Goal: Information Seeking & Learning: Learn about a topic

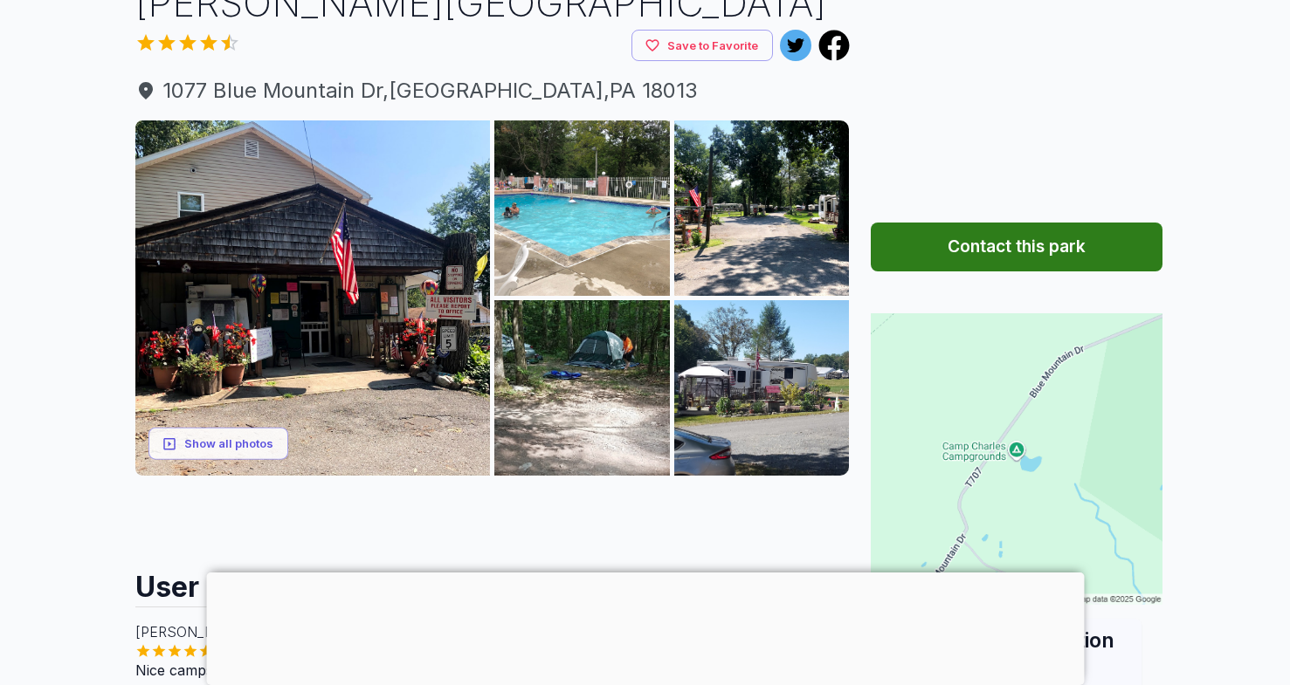
scroll to position [150, 0]
click at [243, 437] on button "Show all photos" at bounding box center [218, 444] width 140 height 32
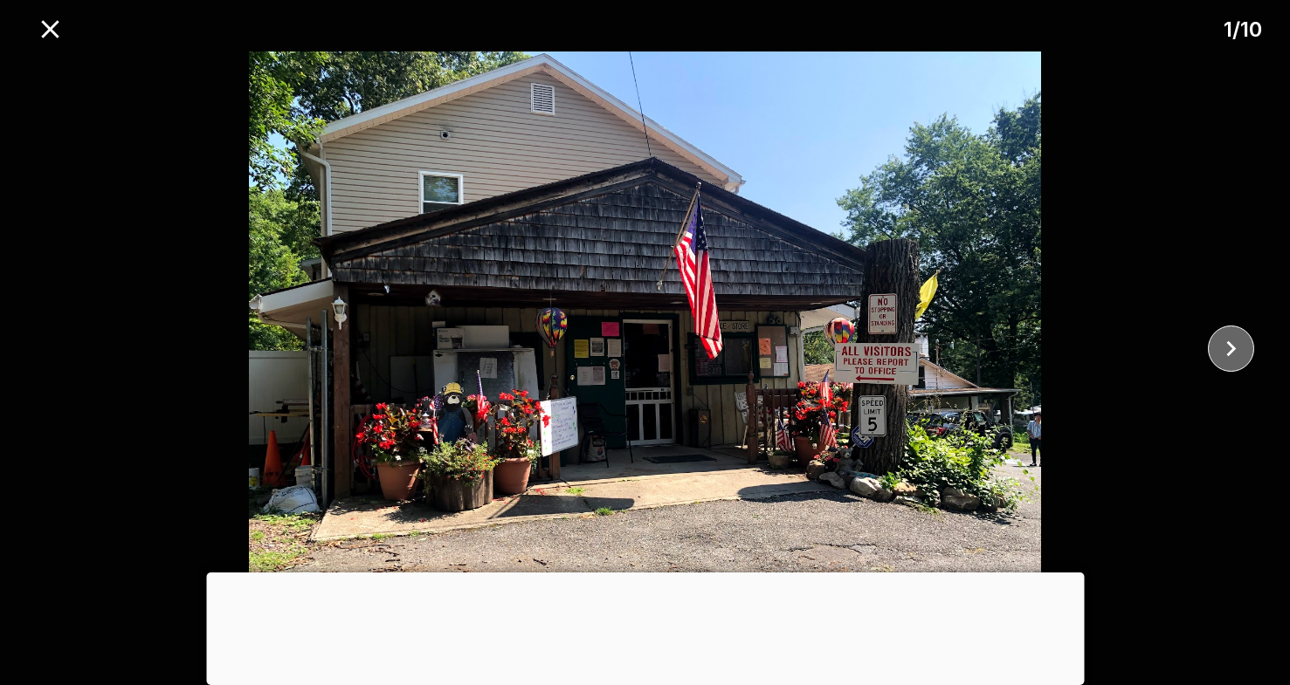
click at [1227, 348] on icon "close" at bounding box center [1231, 349] width 31 height 31
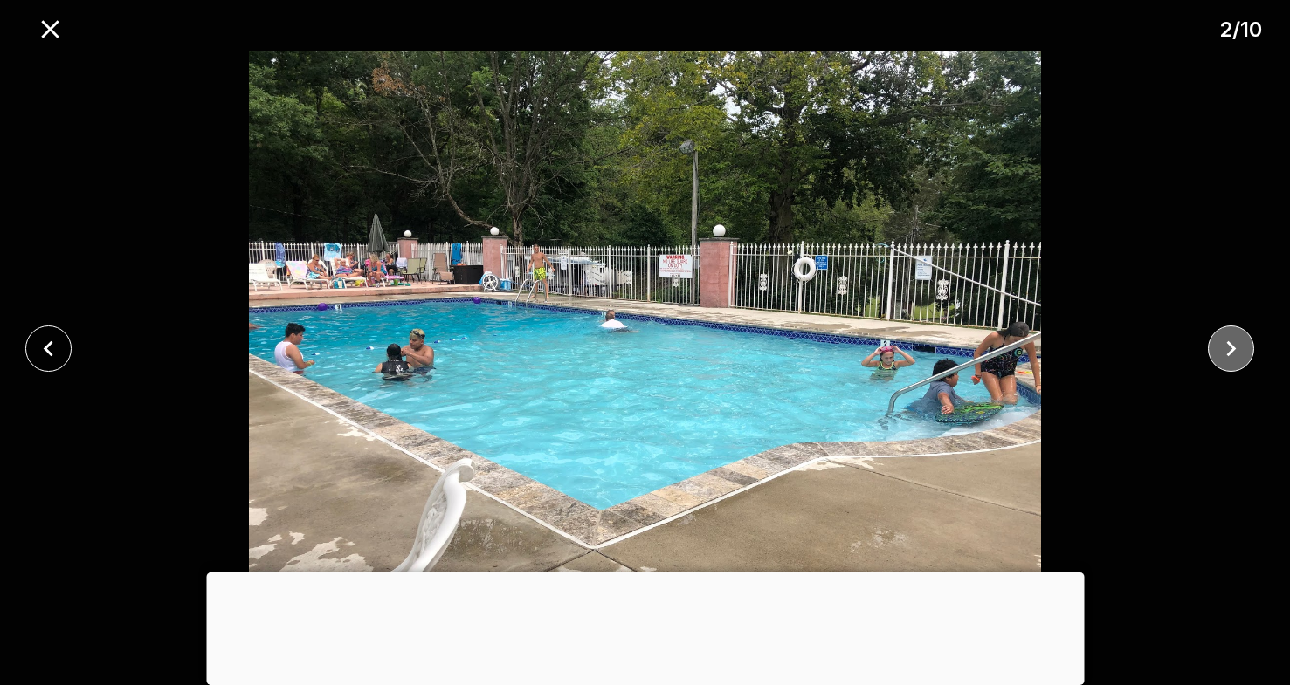
click at [1227, 348] on icon "close" at bounding box center [1231, 349] width 31 height 31
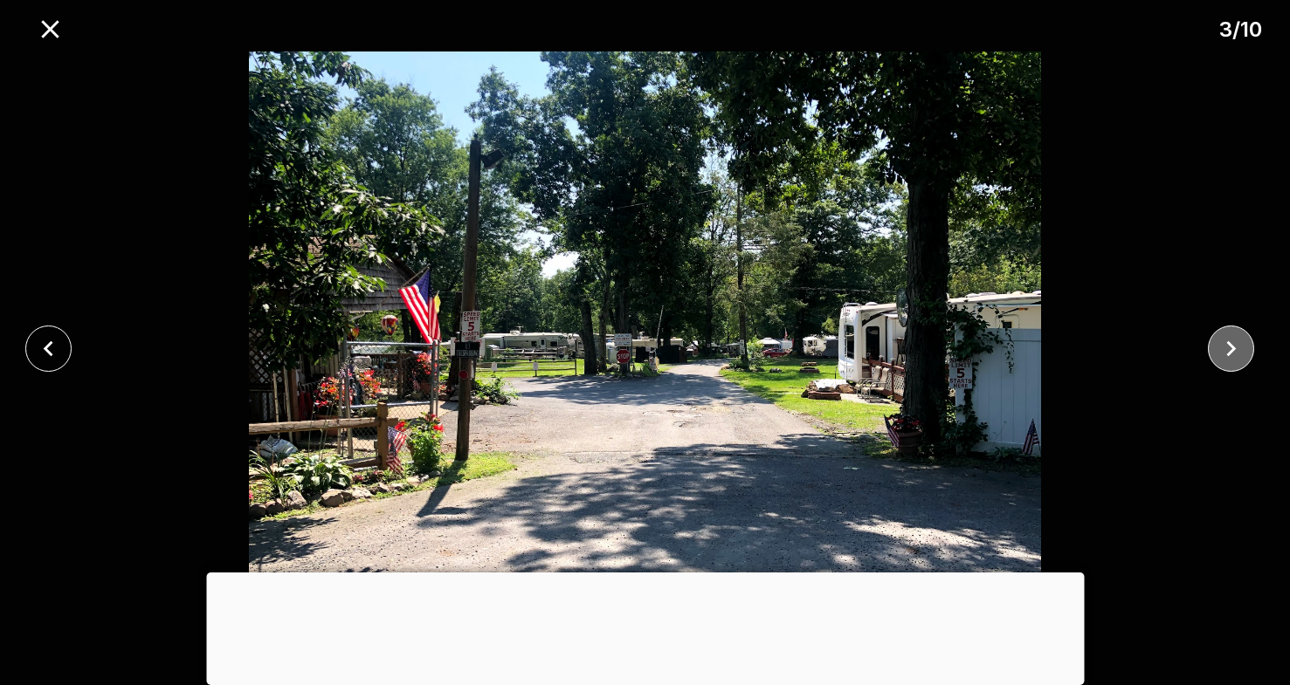
click at [1227, 348] on icon "close" at bounding box center [1231, 349] width 31 height 31
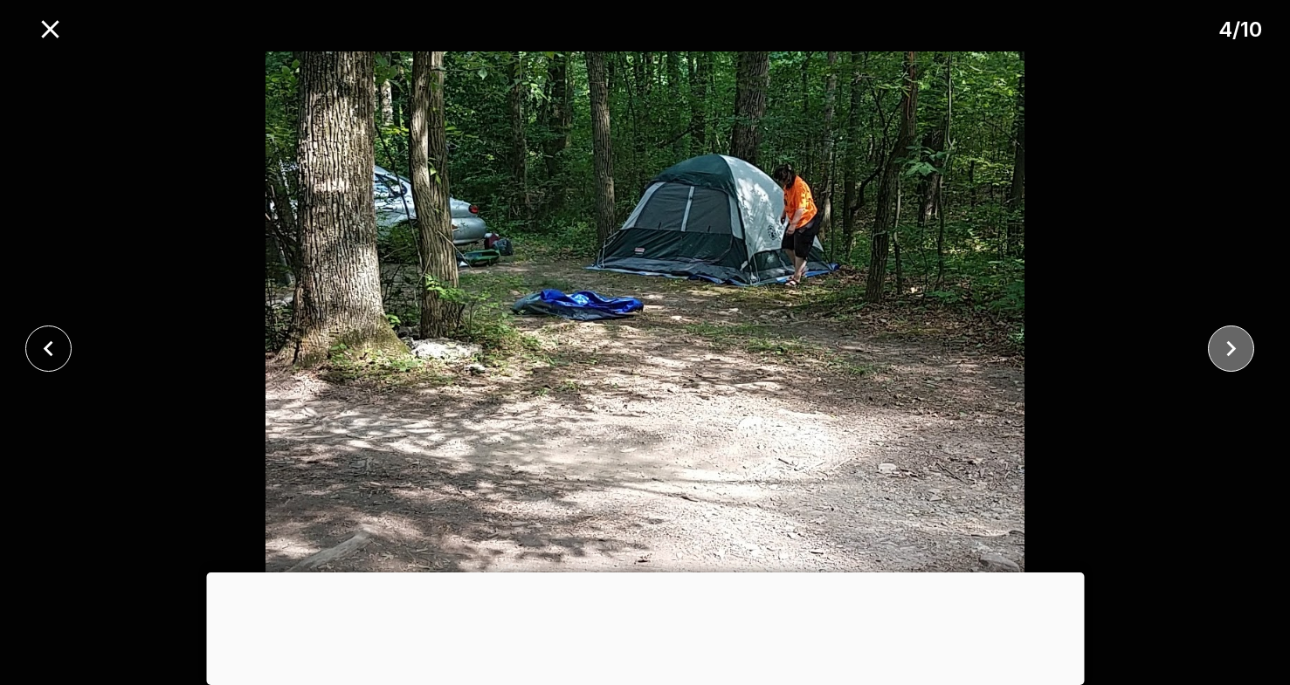
click at [1227, 348] on icon "close" at bounding box center [1231, 349] width 31 height 31
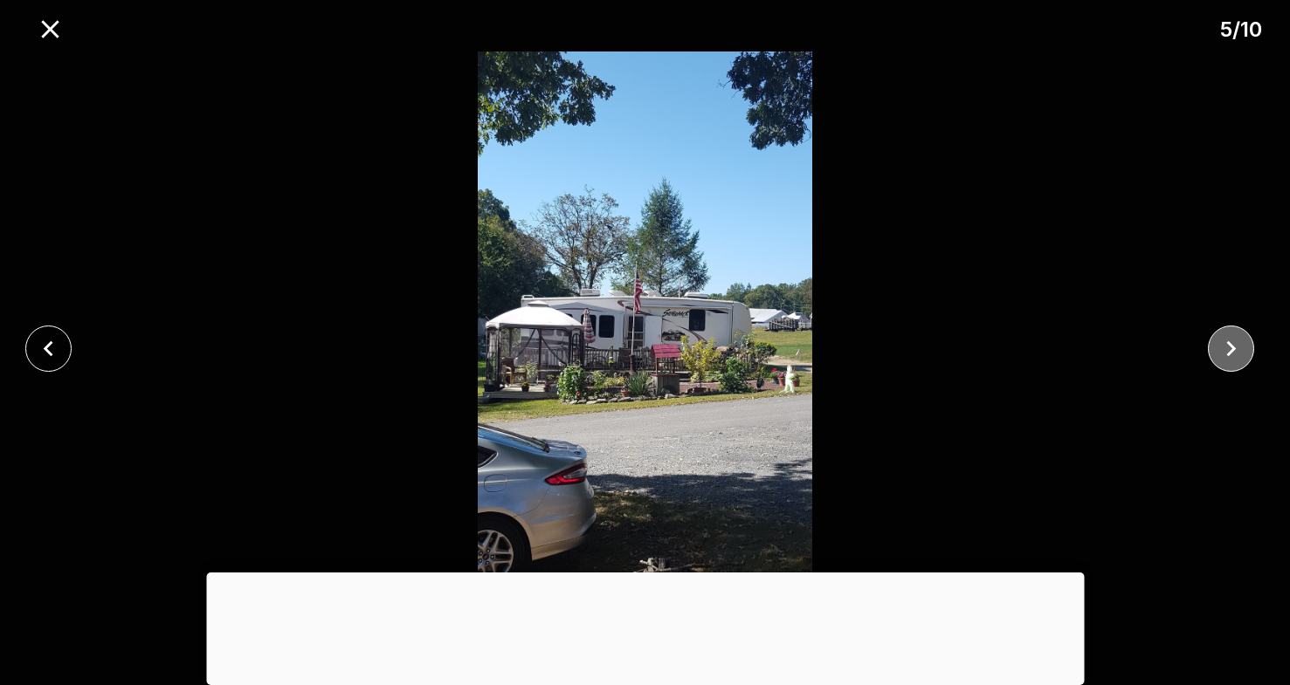
click at [1227, 348] on icon "close" at bounding box center [1231, 349] width 31 height 31
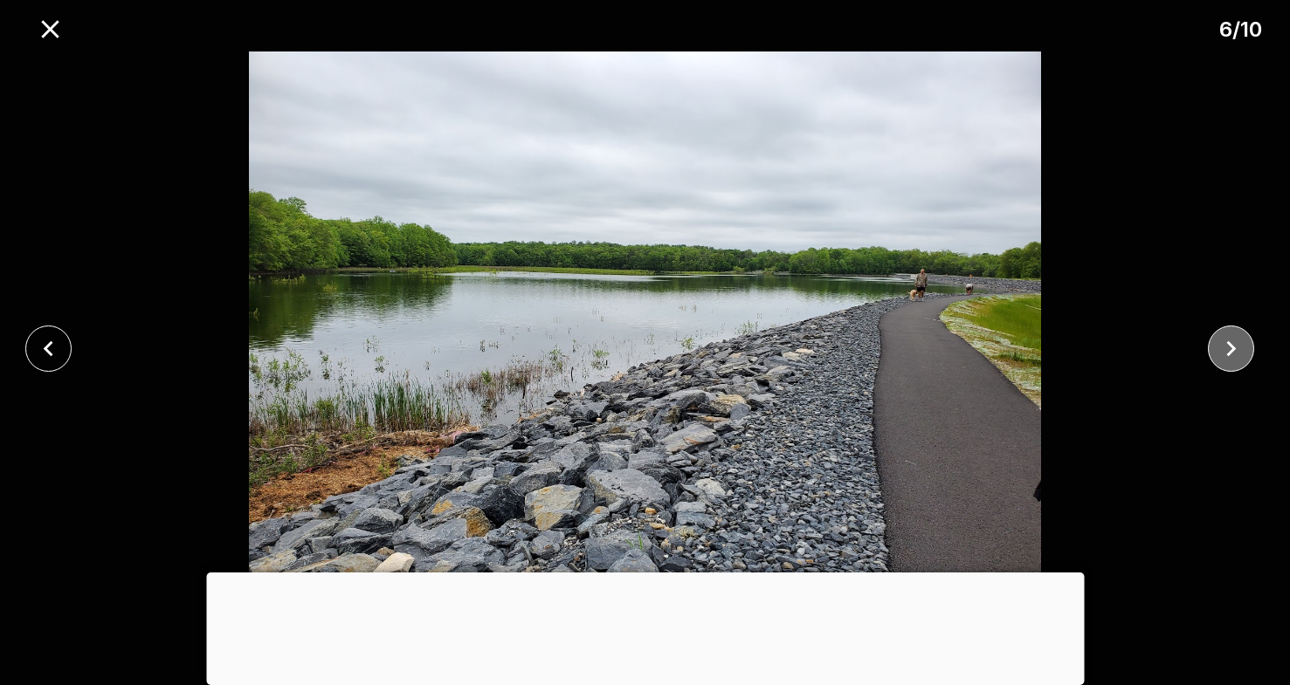
click at [1227, 348] on icon "close" at bounding box center [1231, 349] width 31 height 31
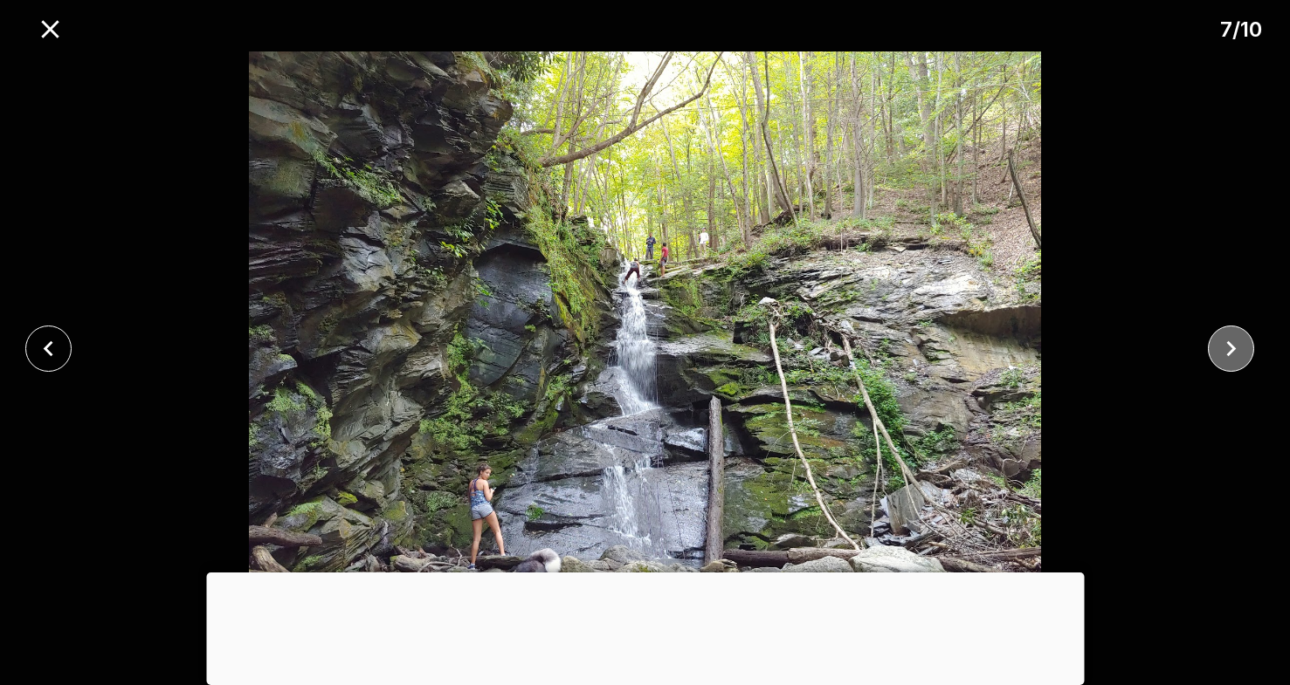
click at [1227, 348] on icon "close" at bounding box center [1231, 349] width 31 height 31
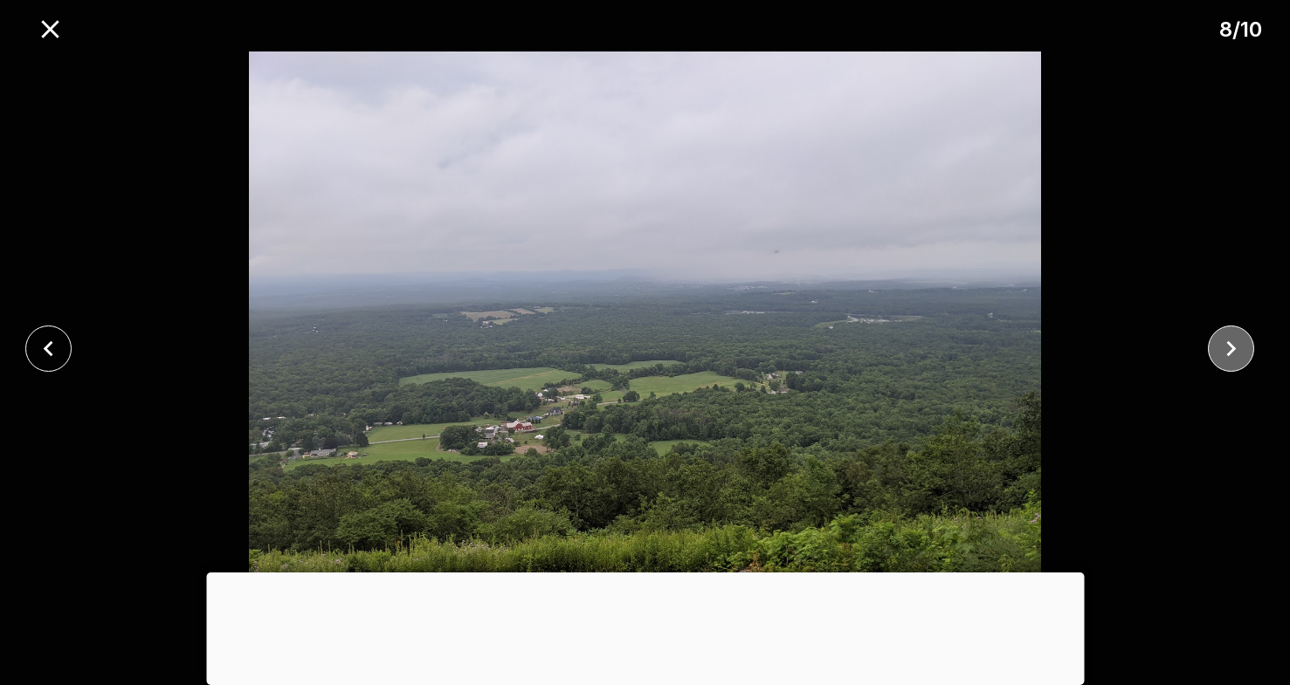
click at [1227, 348] on icon "close" at bounding box center [1231, 349] width 31 height 31
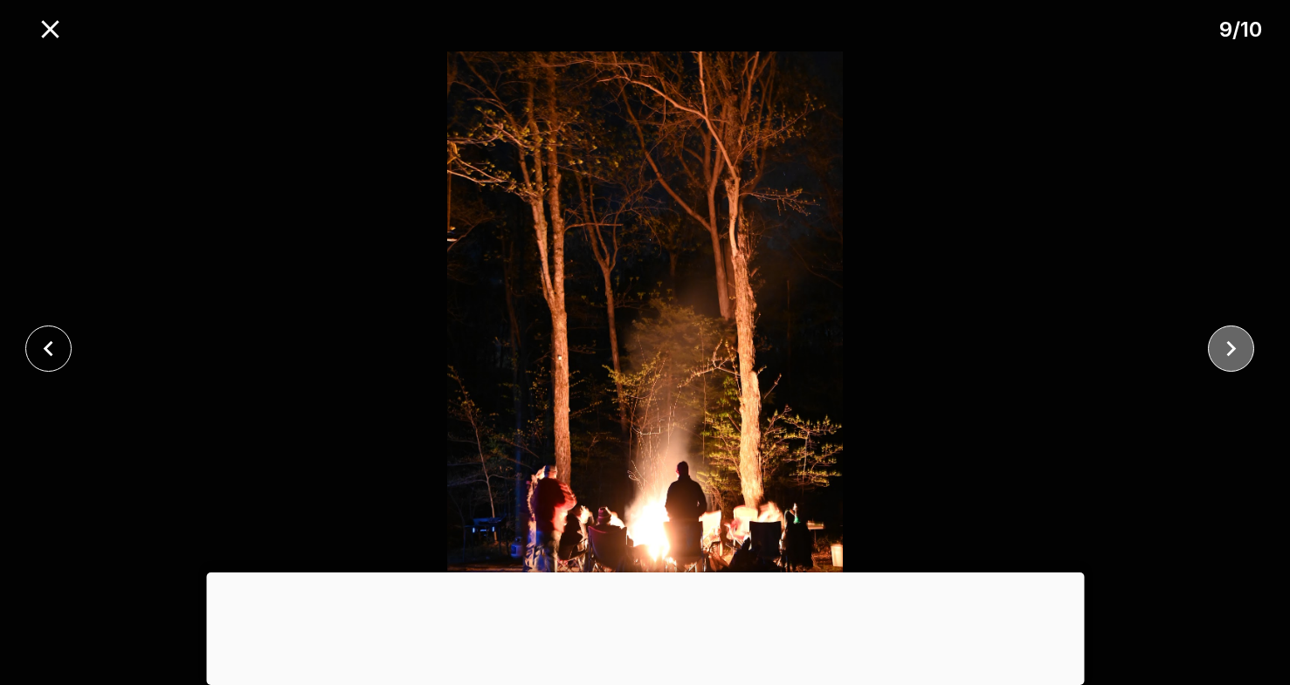
click at [1227, 348] on icon "close" at bounding box center [1231, 349] width 31 height 31
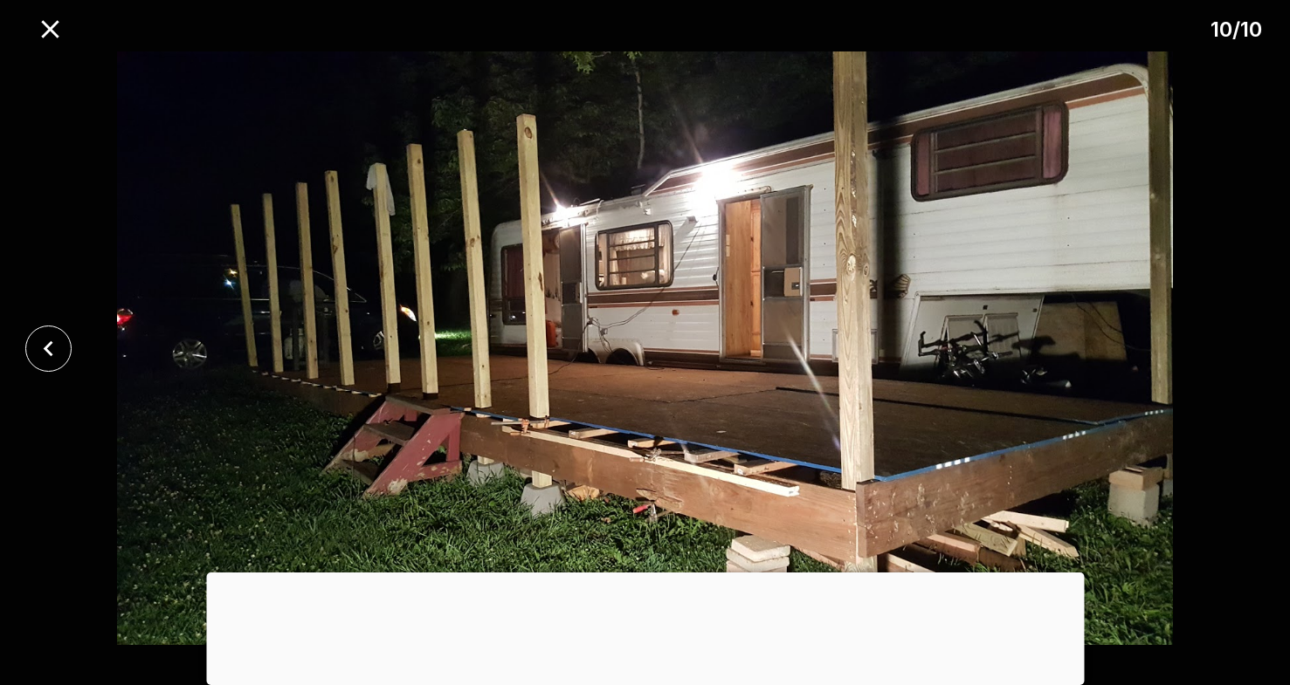
click at [1227, 348] on div at bounding box center [645, 349] width 1290 height 594
click at [46, 346] on icon "close" at bounding box center [49, 349] width 10 height 16
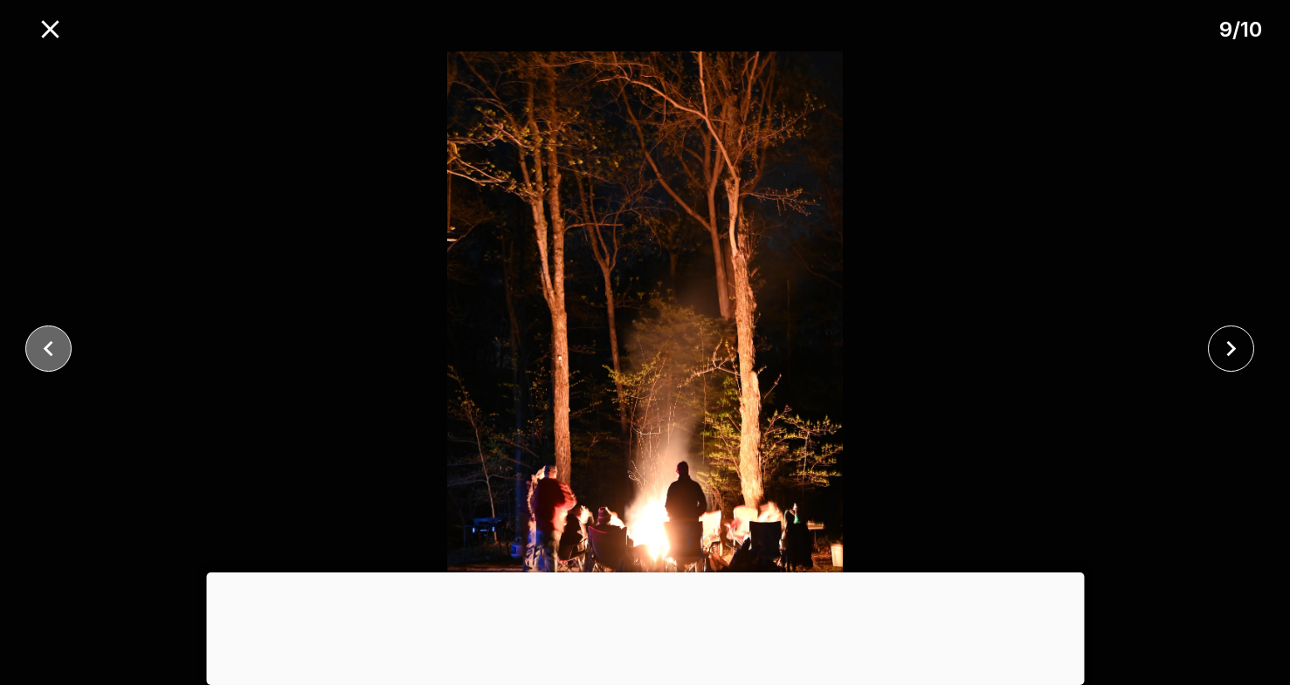
click at [46, 346] on icon "close" at bounding box center [49, 349] width 10 height 16
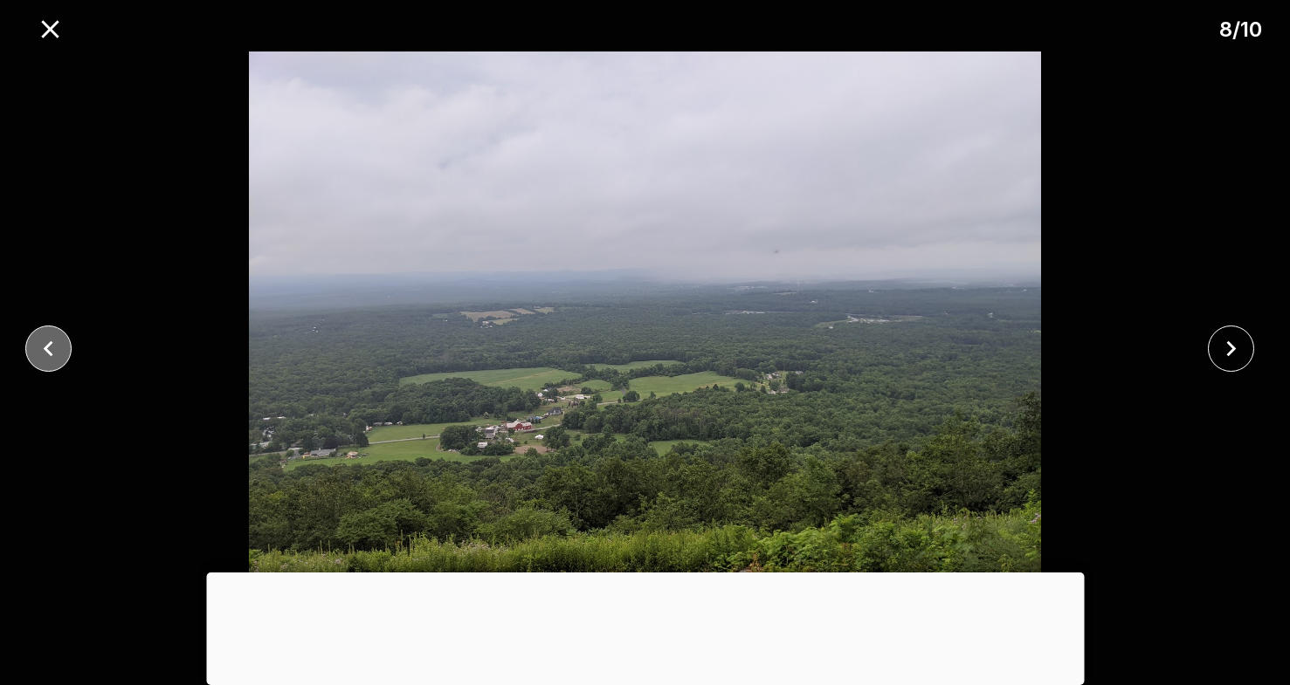
click at [46, 346] on icon "close" at bounding box center [49, 349] width 10 height 16
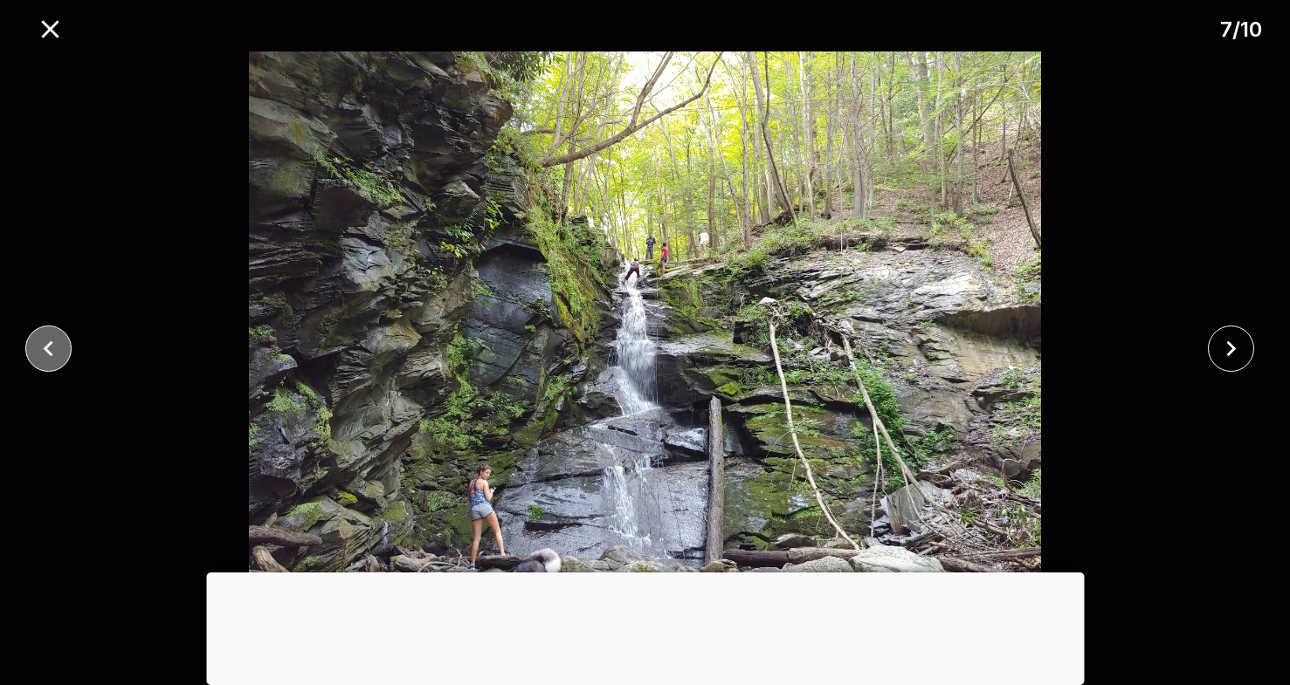
click at [46, 346] on icon "close" at bounding box center [49, 349] width 10 height 16
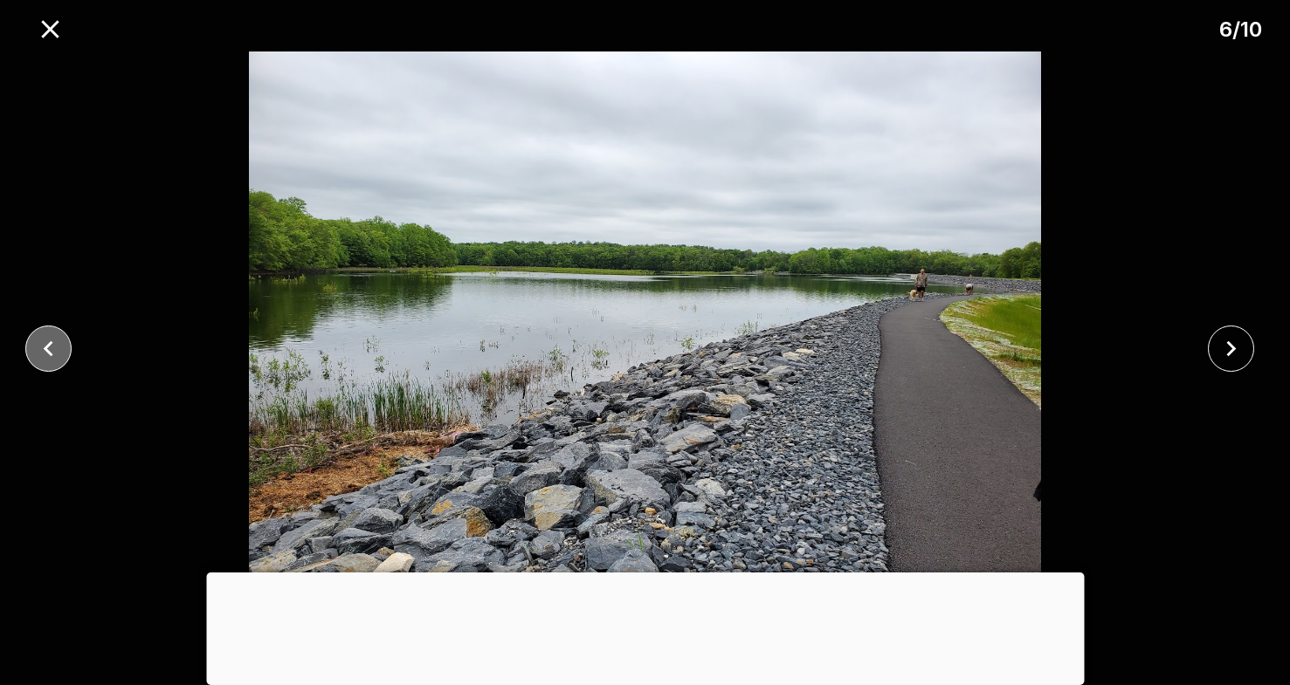
click at [46, 346] on icon "close" at bounding box center [49, 349] width 10 height 16
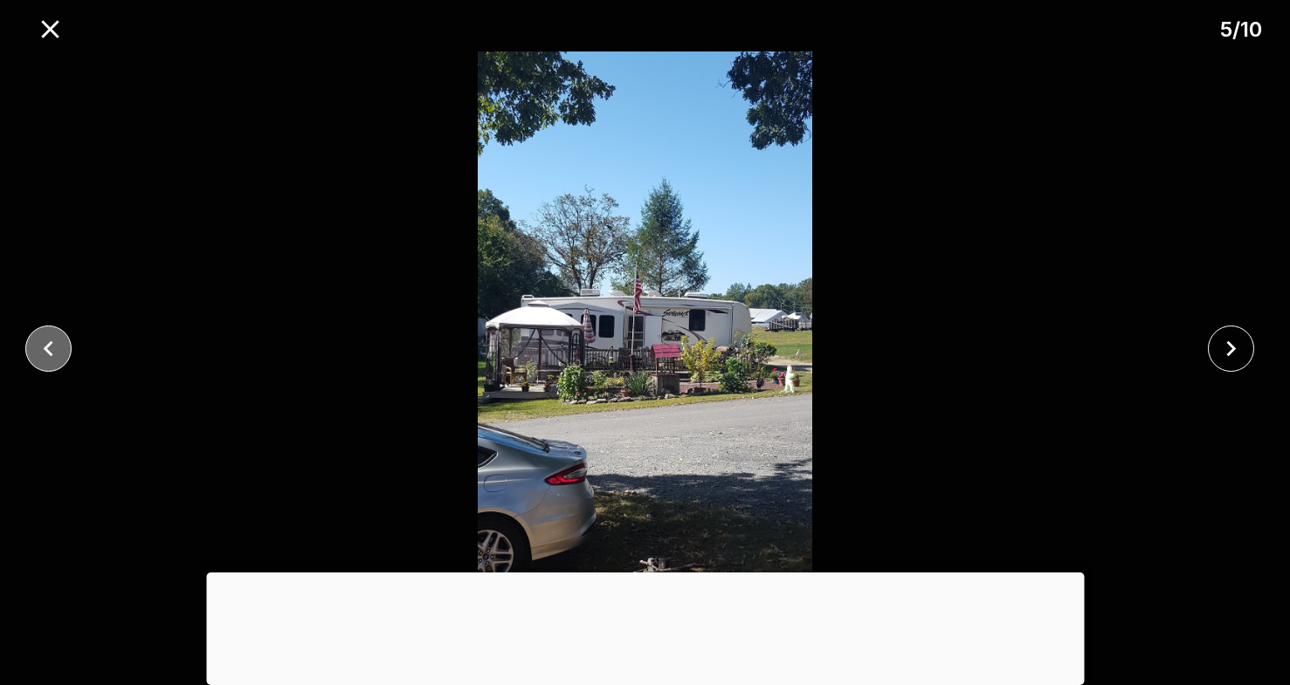
click at [46, 346] on icon "close" at bounding box center [49, 349] width 10 height 16
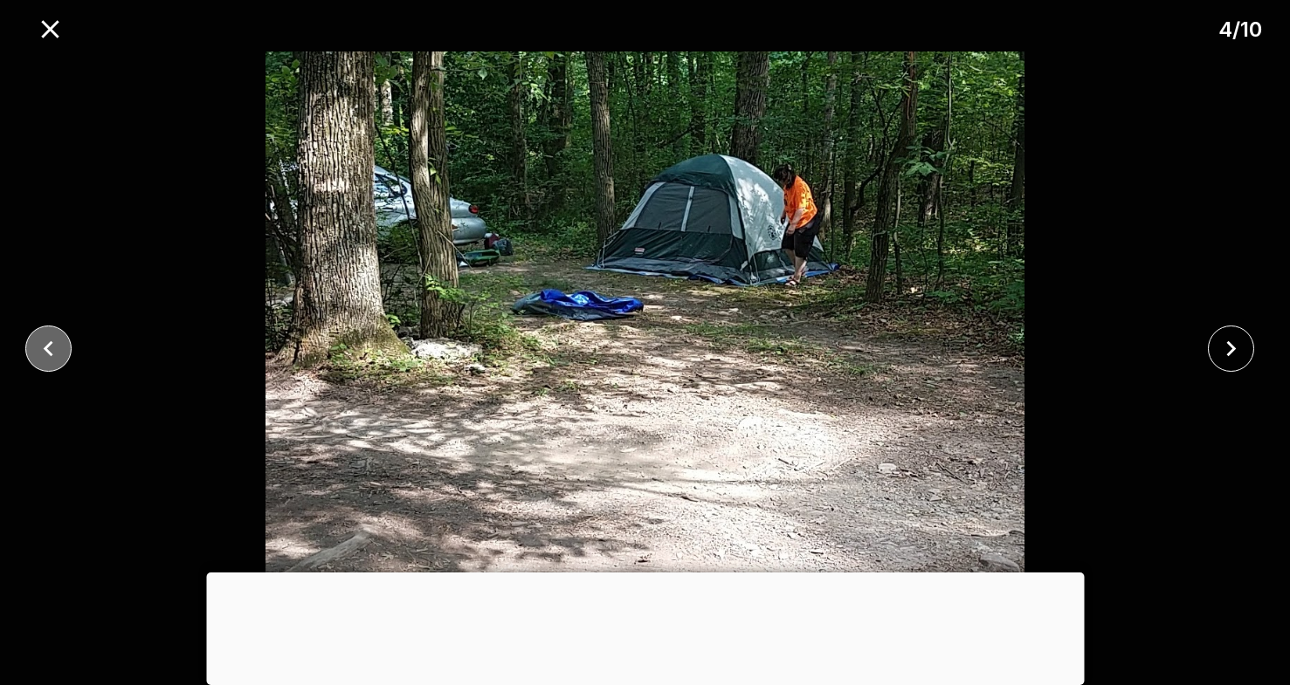
click at [46, 346] on icon "close" at bounding box center [49, 349] width 10 height 16
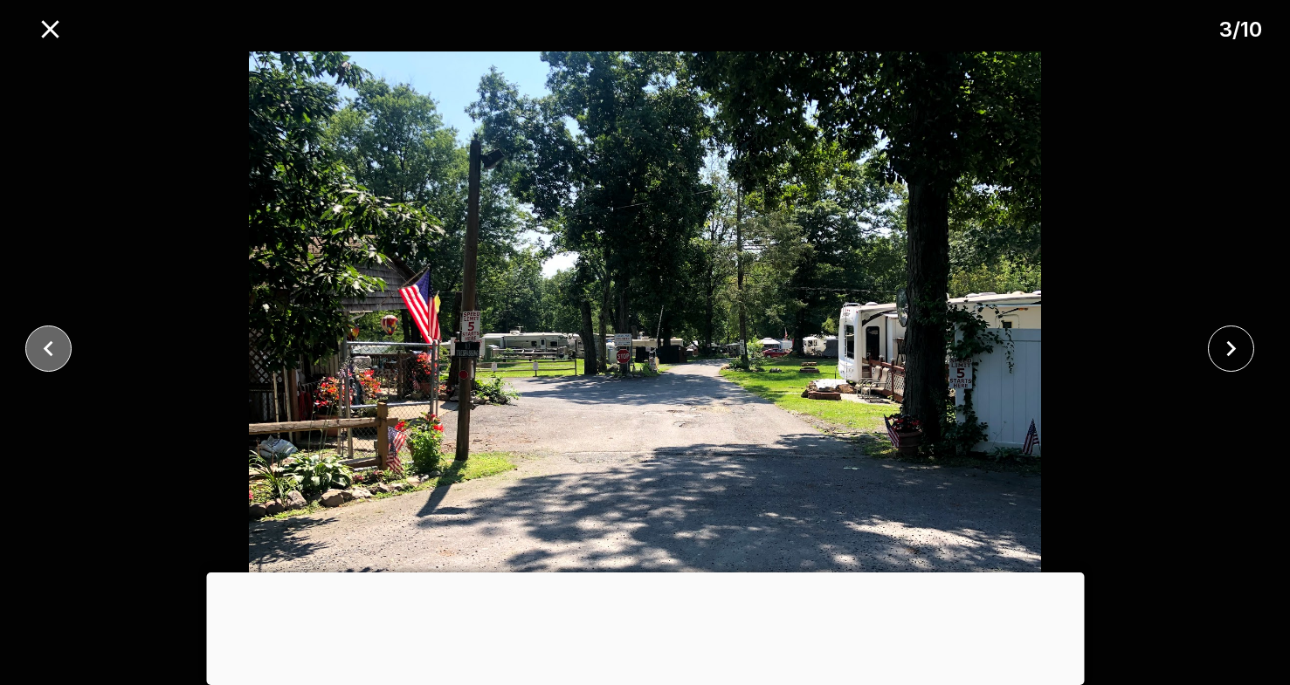
click at [46, 346] on icon "close" at bounding box center [49, 349] width 10 height 16
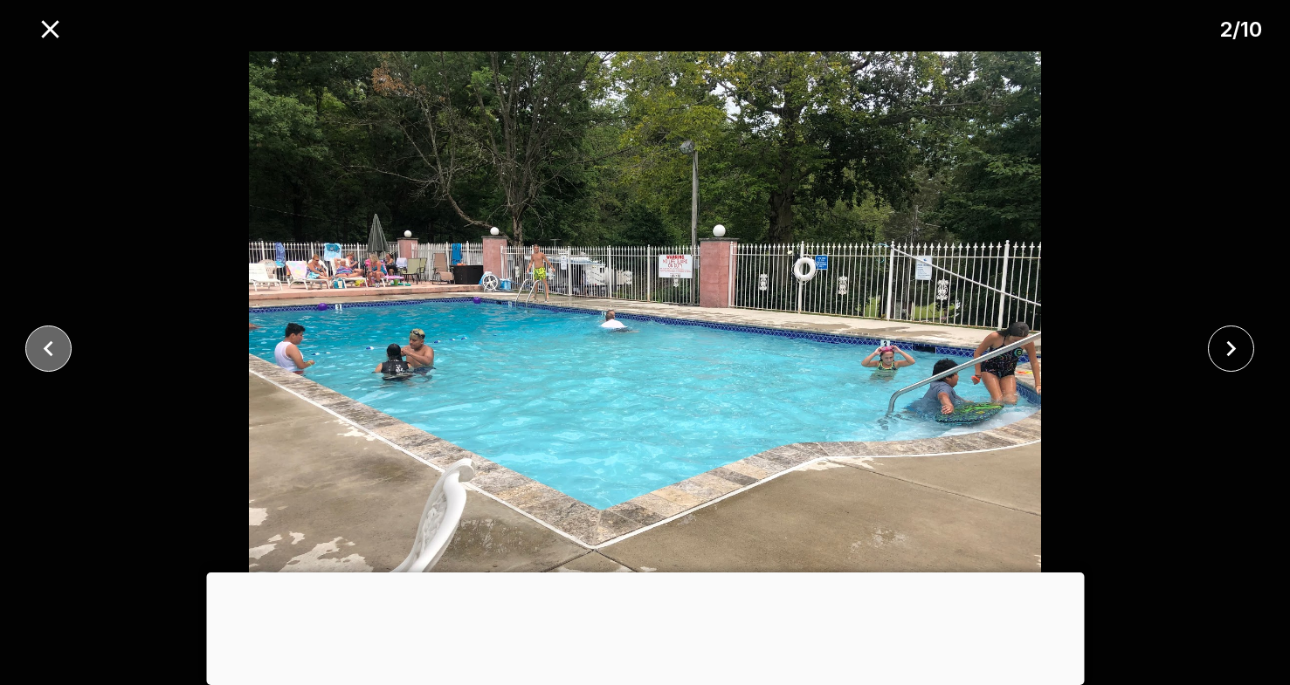
click at [46, 346] on icon "close" at bounding box center [49, 349] width 10 height 16
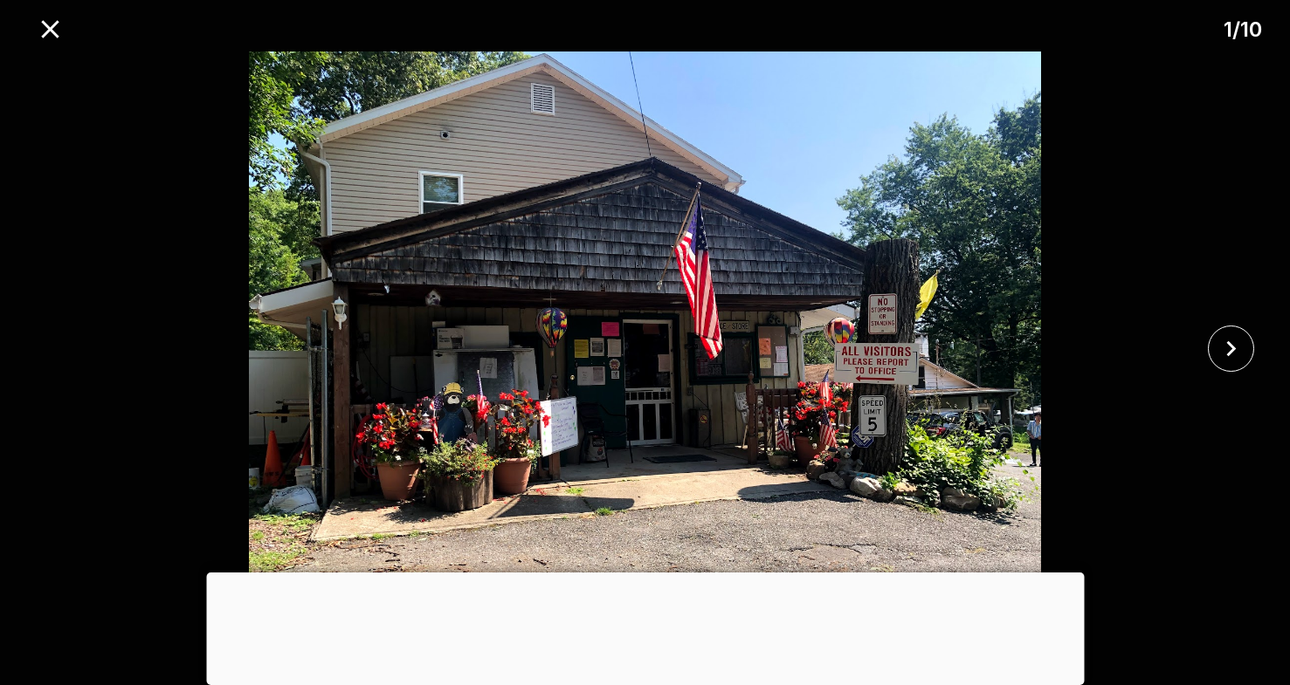
click at [46, 346] on div at bounding box center [645, 349] width 1290 height 594
click at [44, 23] on icon "close" at bounding box center [49, 28] width 17 height 17
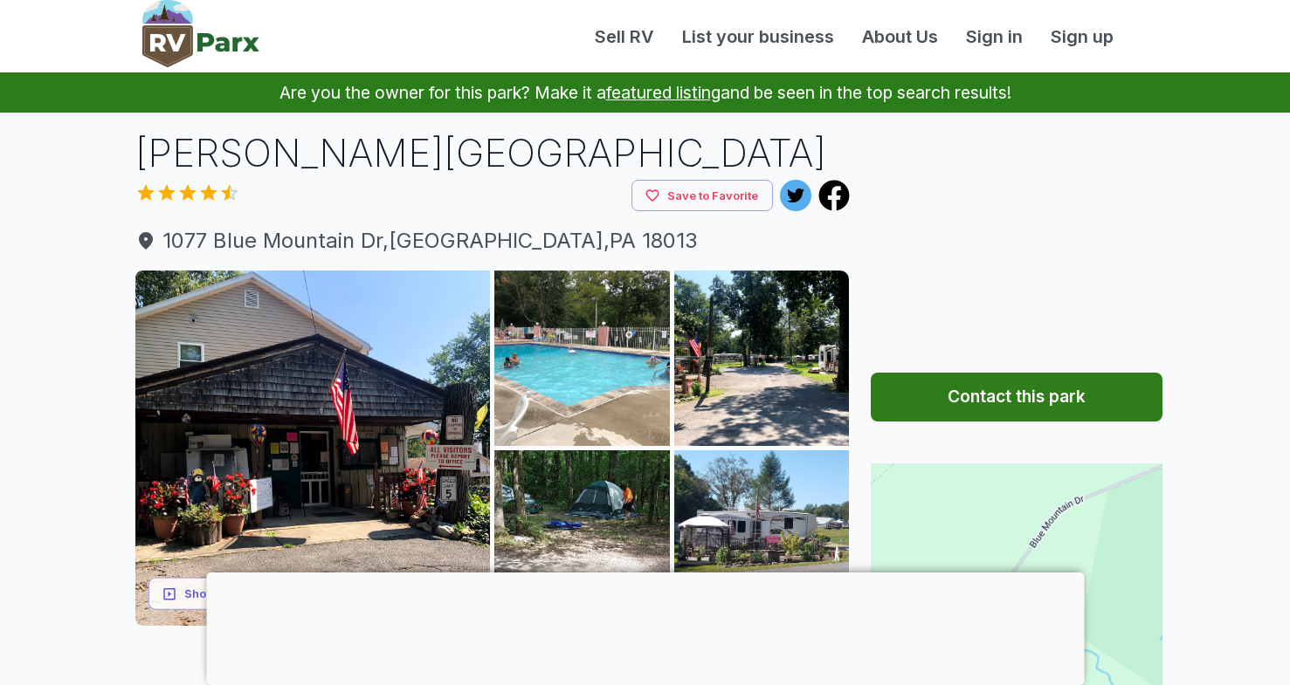
scroll to position [0, 0]
